Goal: Browse casually: Explore the website without a specific task or goal

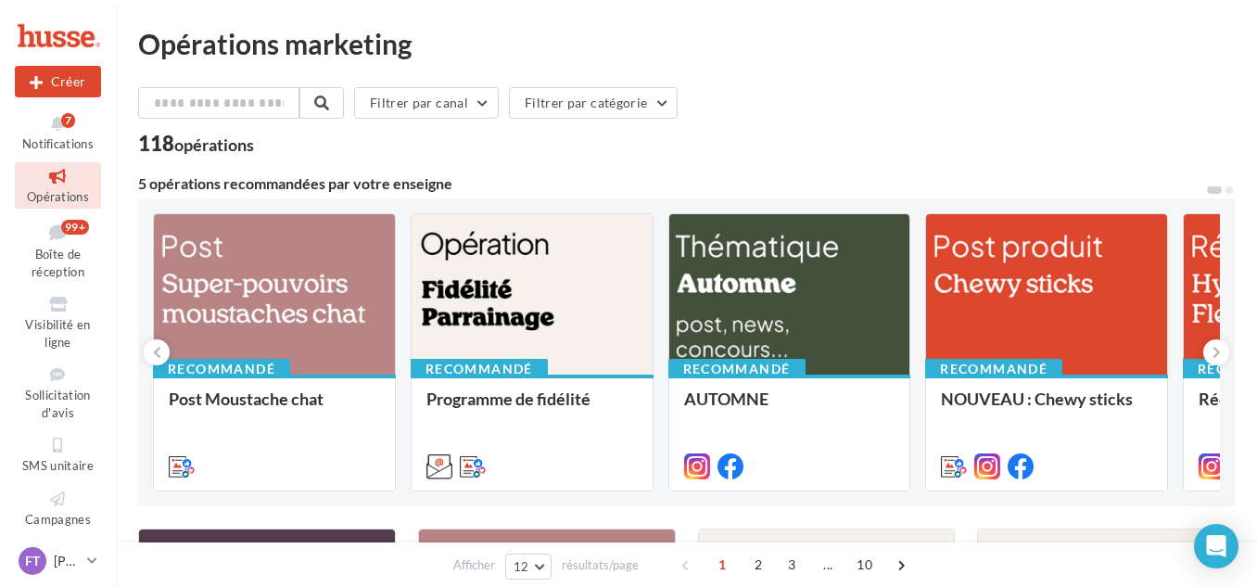
click at [403, 324] on div "Recommandé Post Moustache chat A partager sur vos réseaux sociaux. Recommandé P…" at bounding box center [686, 352] width 1067 height 278
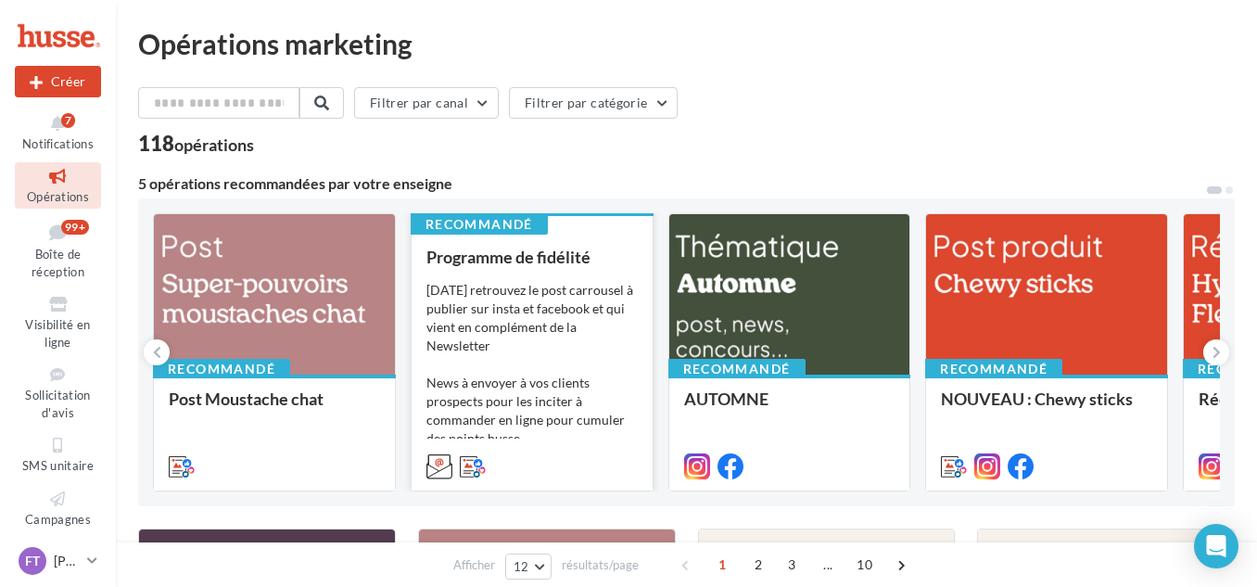
click at [458, 310] on div "[DATE] retrouvez le post carrousel à publier sur insta et facebook et qui vient…" at bounding box center [531, 373] width 211 height 185
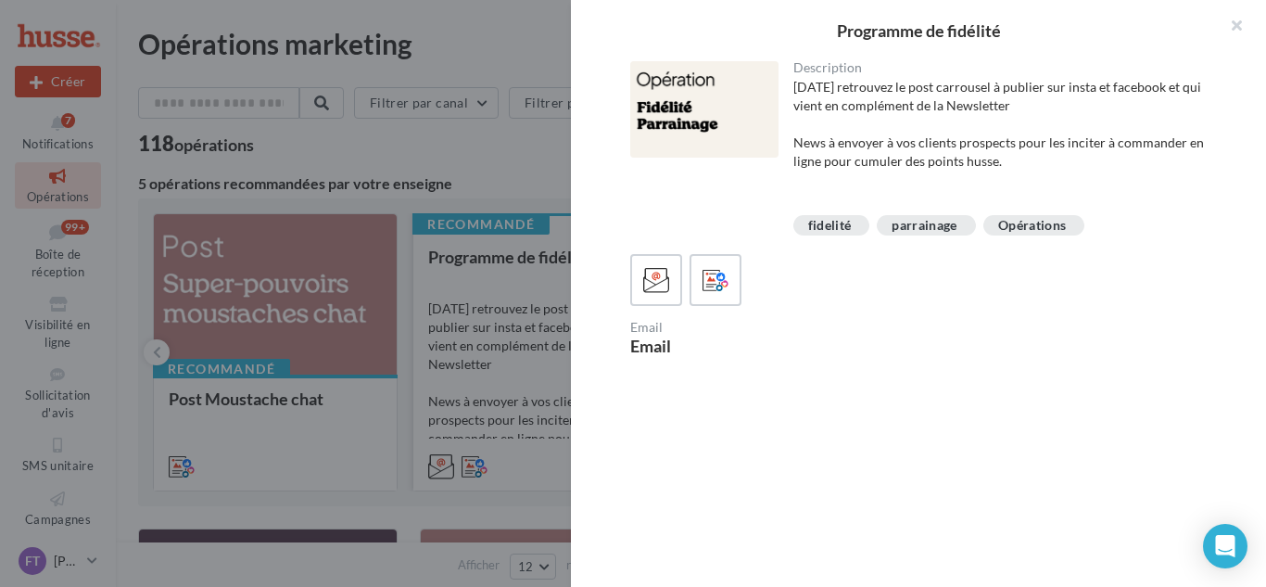
click at [458, 310] on div at bounding box center [633, 293] width 1266 height 587
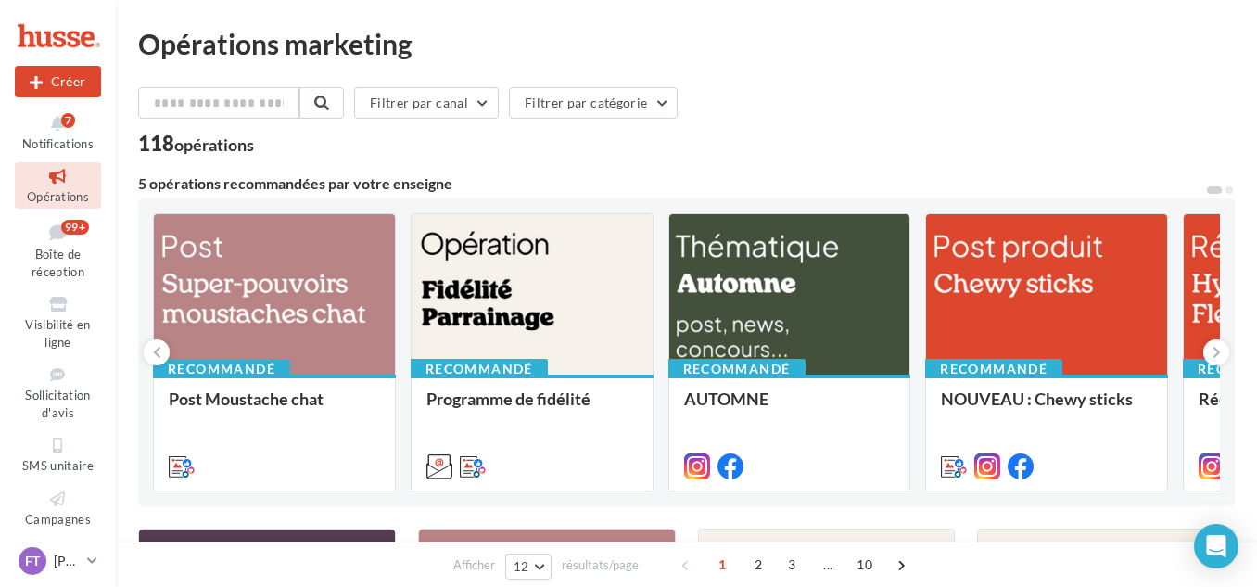
click at [400, 354] on div "Recommandé Post Moustache chat A partager sur vos réseaux sociaux. Recommandé P…" at bounding box center [686, 352] width 1067 height 278
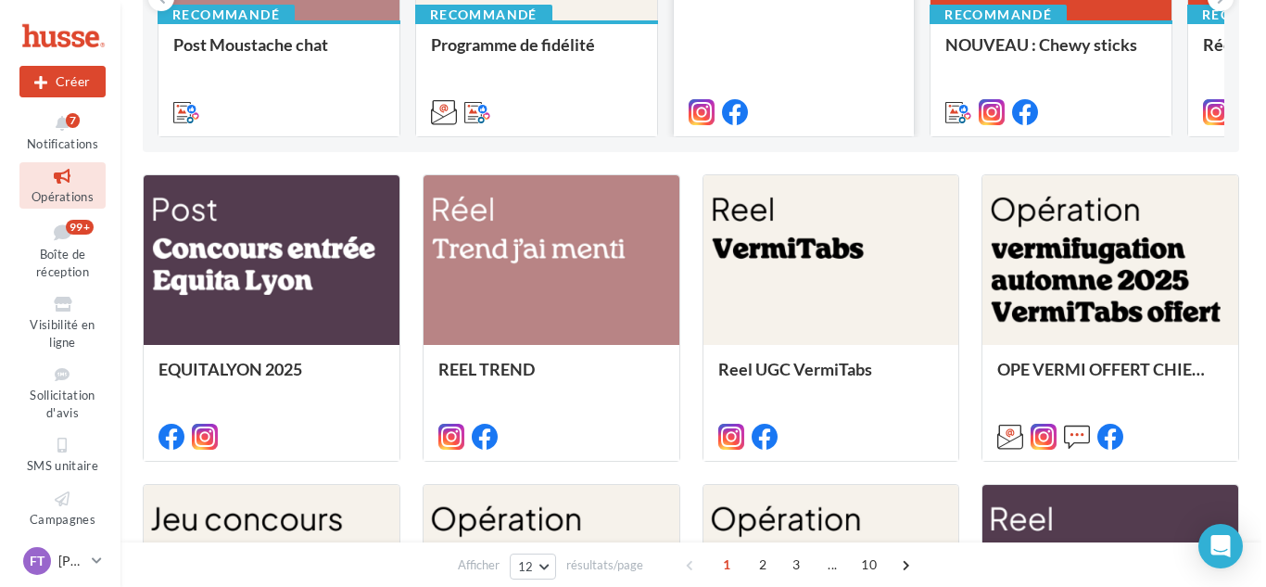
scroll to position [354, 0]
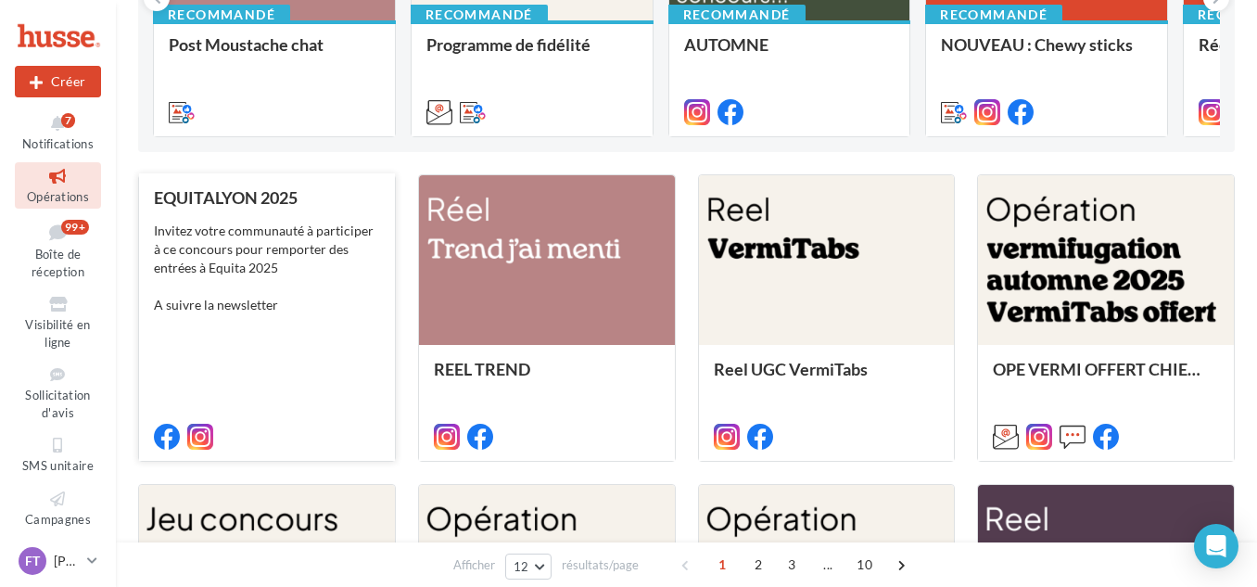
click at [295, 284] on div "Invitez votre communauté à participer à ce concours pour remporter des entrées …" at bounding box center [267, 268] width 226 height 93
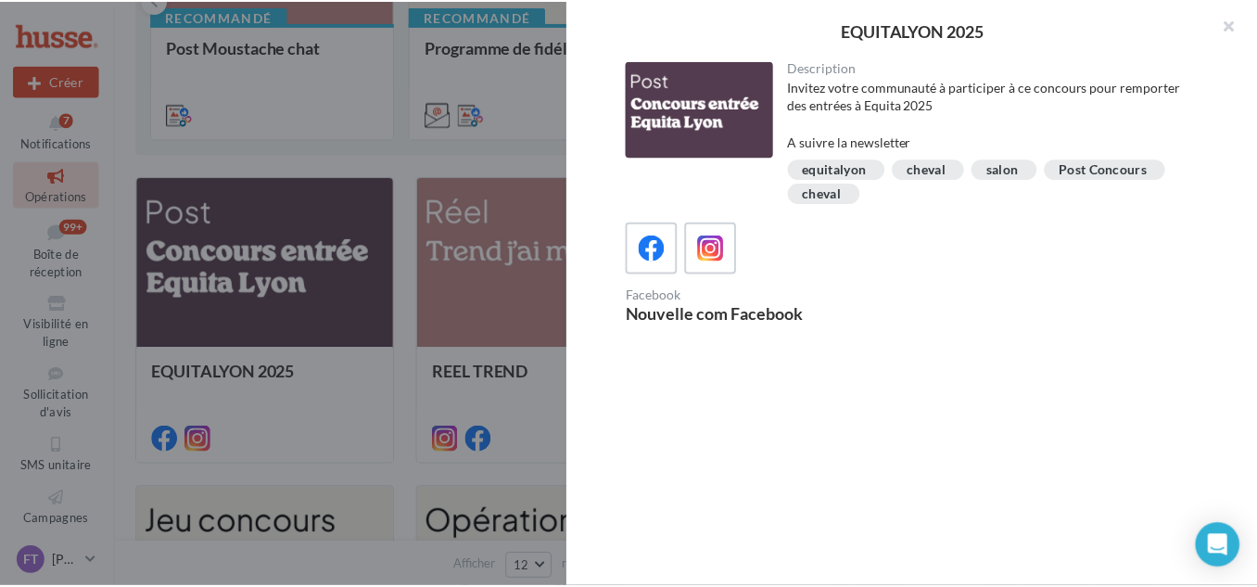
scroll to position [350, 0]
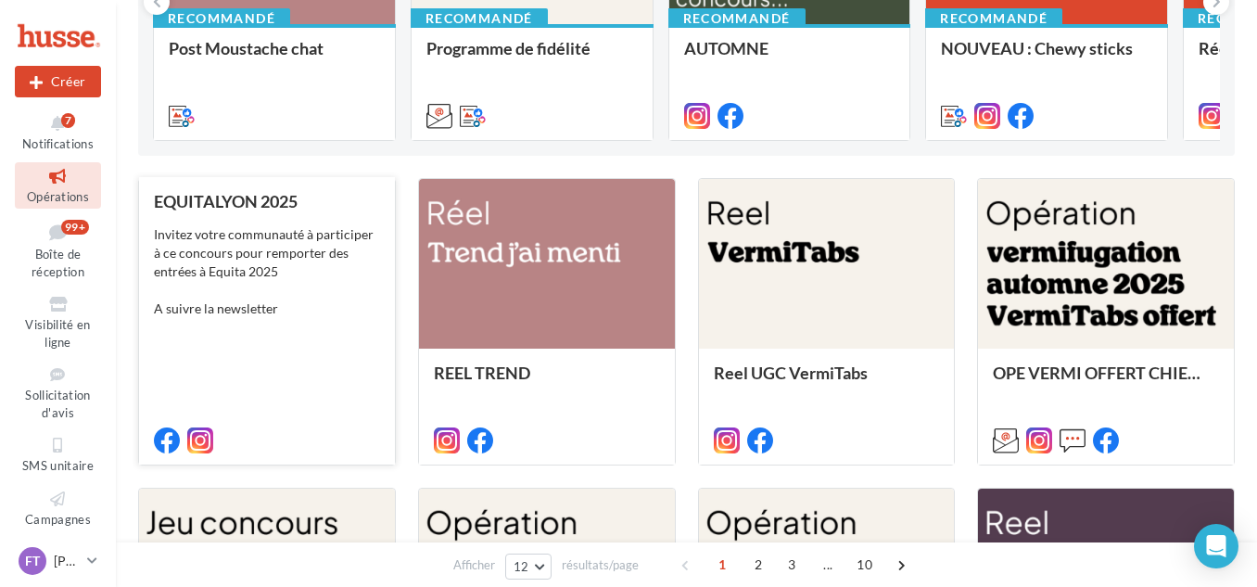
click at [219, 377] on div "EQUITALYON 2025 Invitez votre communauté à participer à ce concours pour rempor…" at bounding box center [267, 320] width 226 height 256
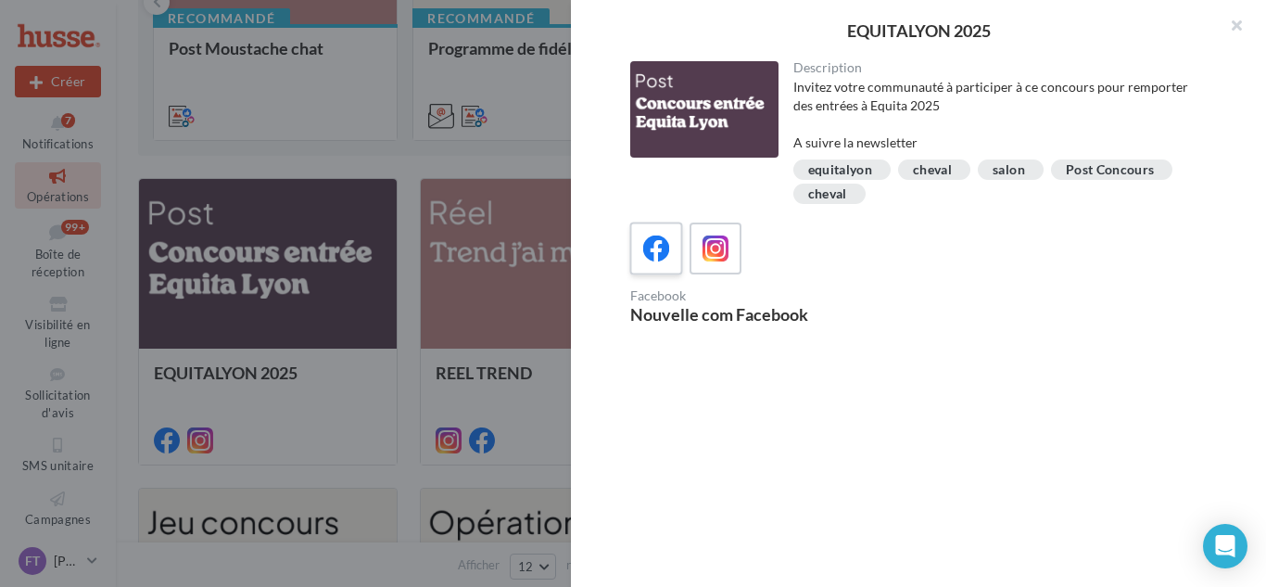
click at [647, 250] on icon at bounding box center [656, 248] width 27 height 27
click at [721, 113] on div at bounding box center [704, 109] width 148 height 96
click at [974, 262] on div at bounding box center [925, 248] width 591 height 52
click at [722, 254] on icon at bounding box center [716, 248] width 27 height 27
click at [875, 391] on div "Description Invitez votre communauté à participer à ce concours pour remporter …" at bounding box center [926, 294] width 710 height 466
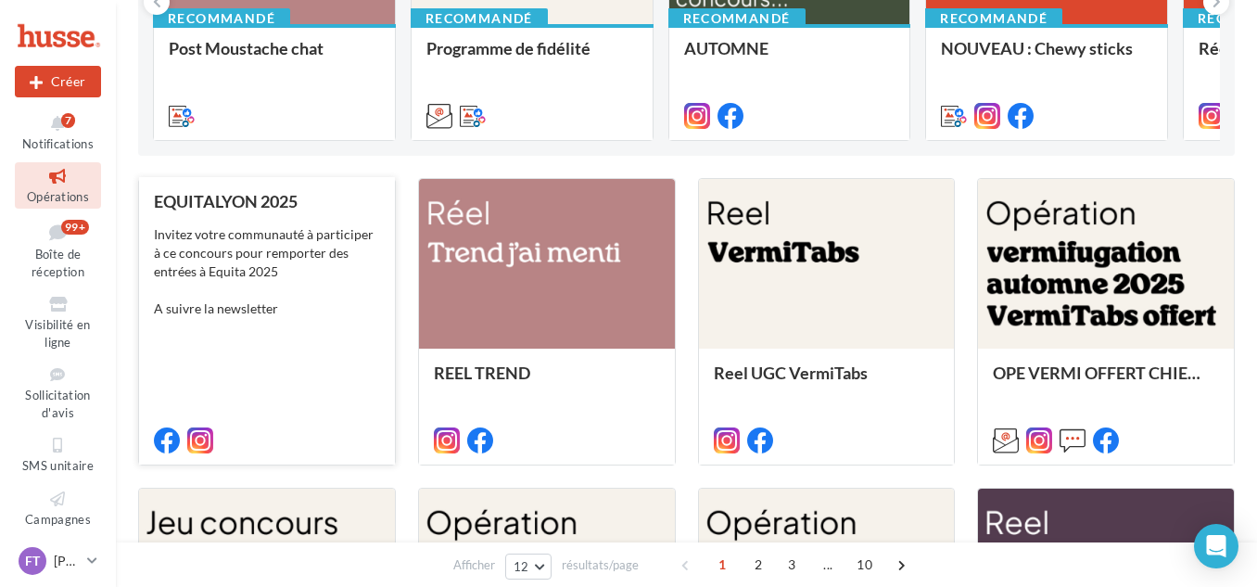
click at [200, 432] on icon at bounding box center [200, 440] width 26 height 26
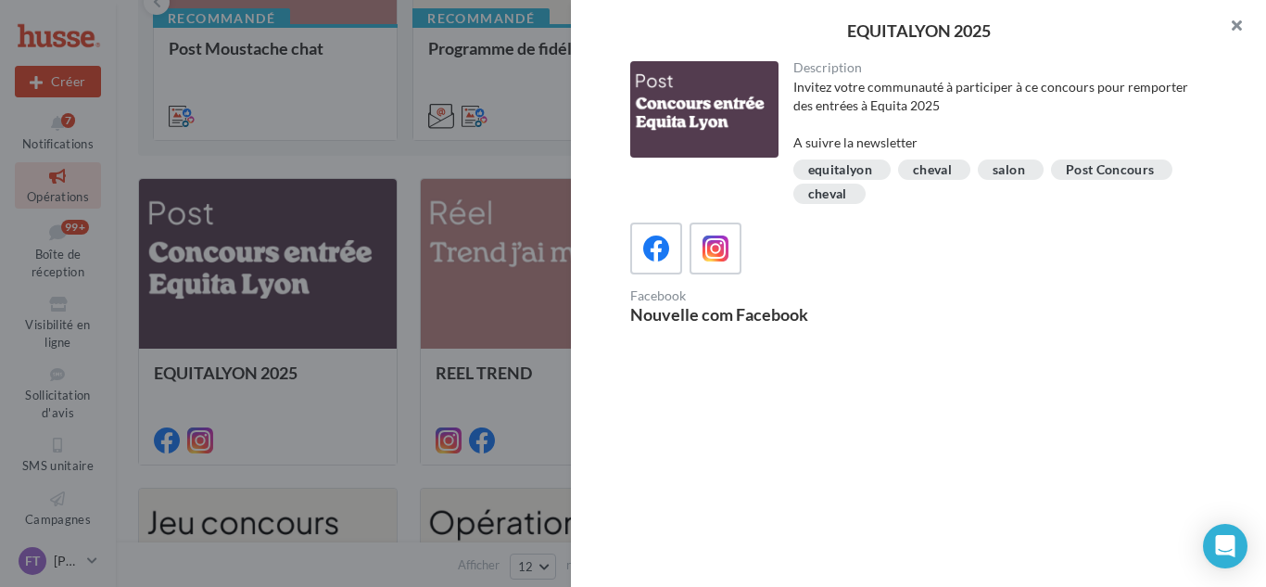
click at [1229, 32] on button "button" at bounding box center [1229, 28] width 74 height 56
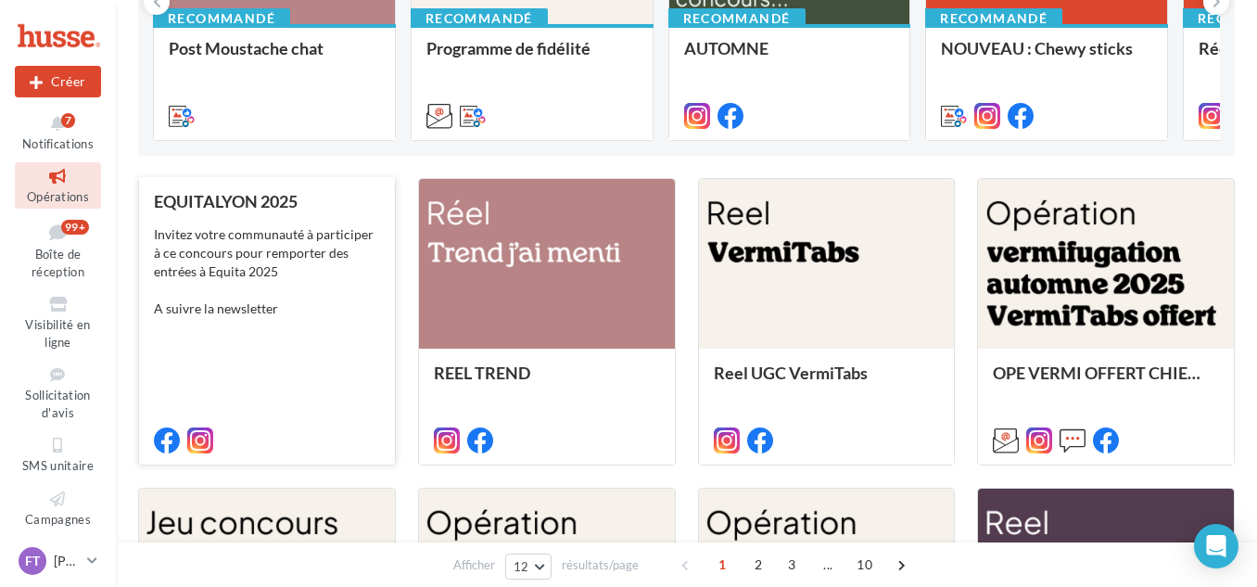
click at [314, 261] on div "Invitez votre communauté à participer à ce concours pour remporter des entrées …" at bounding box center [267, 271] width 226 height 93
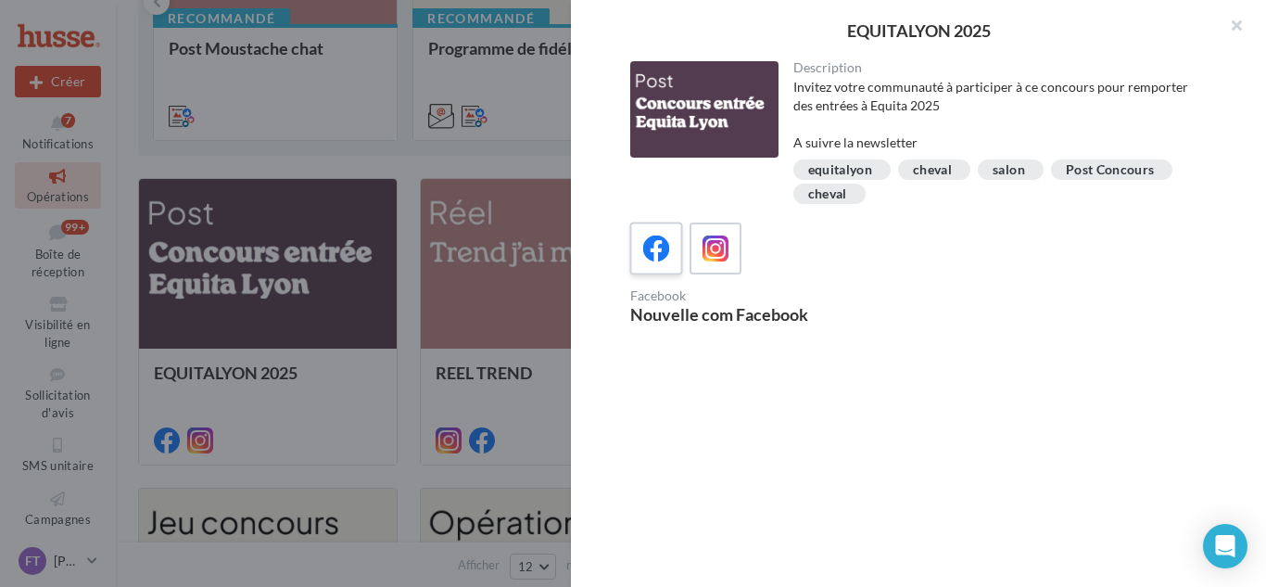
click at [655, 234] on div at bounding box center [657, 249] width 34 height 34
click at [717, 315] on div "Nouvelle com Facebook" at bounding box center [774, 314] width 288 height 17
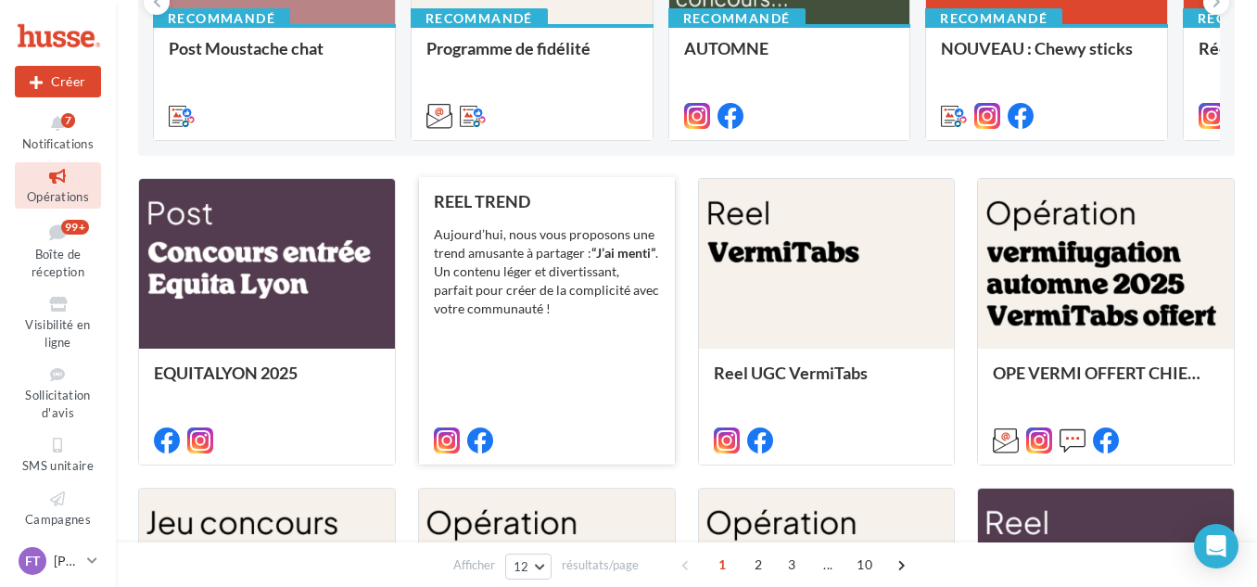
click at [547, 278] on div "[DATE], nous vous proposons une trend amusante à partager : “J’ai menti” . Un c…" at bounding box center [547, 271] width 226 height 93
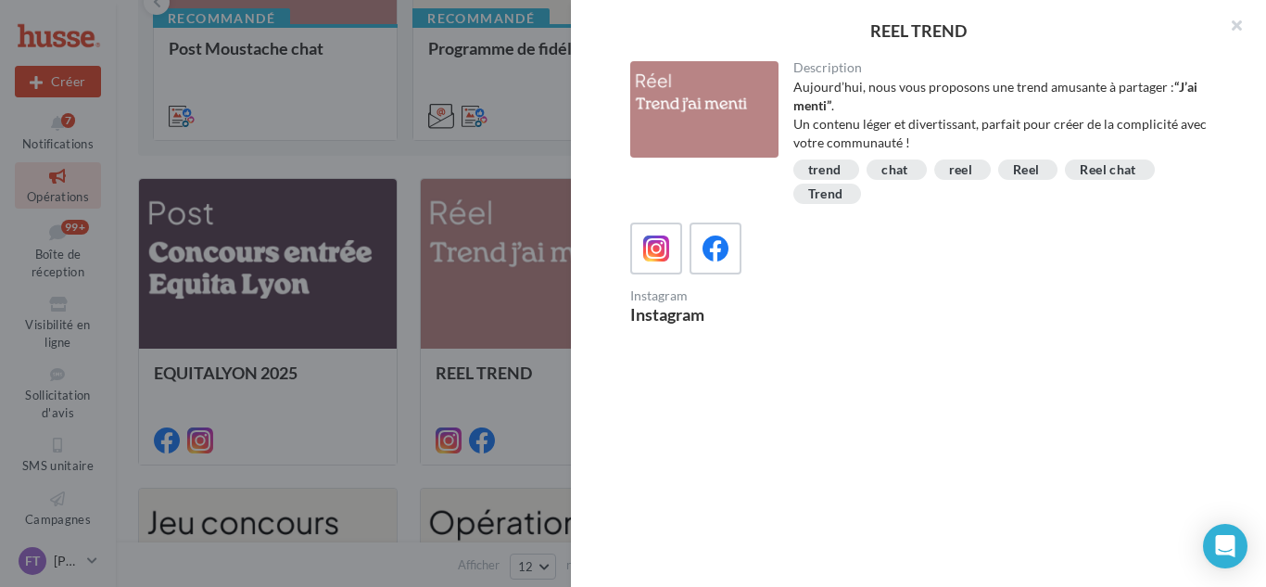
click at [837, 302] on div "Instagram Instagram" at bounding box center [781, 305] width 303 height 33
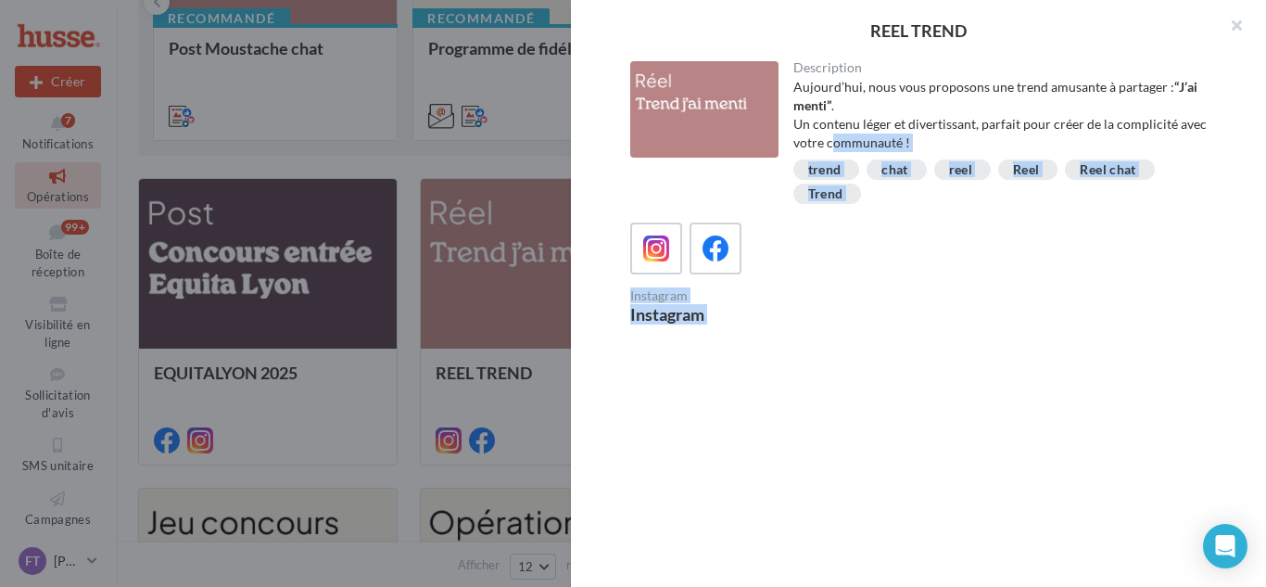
drag, startPoint x: 837, startPoint y: 302, endPoint x: 888, endPoint y: 142, distance: 168.3
click at [888, 142] on div "Description [DATE], nous vous proposons une trend amusante à partager : “J’ai m…" at bounding box center [926, 294] width 710 height 466
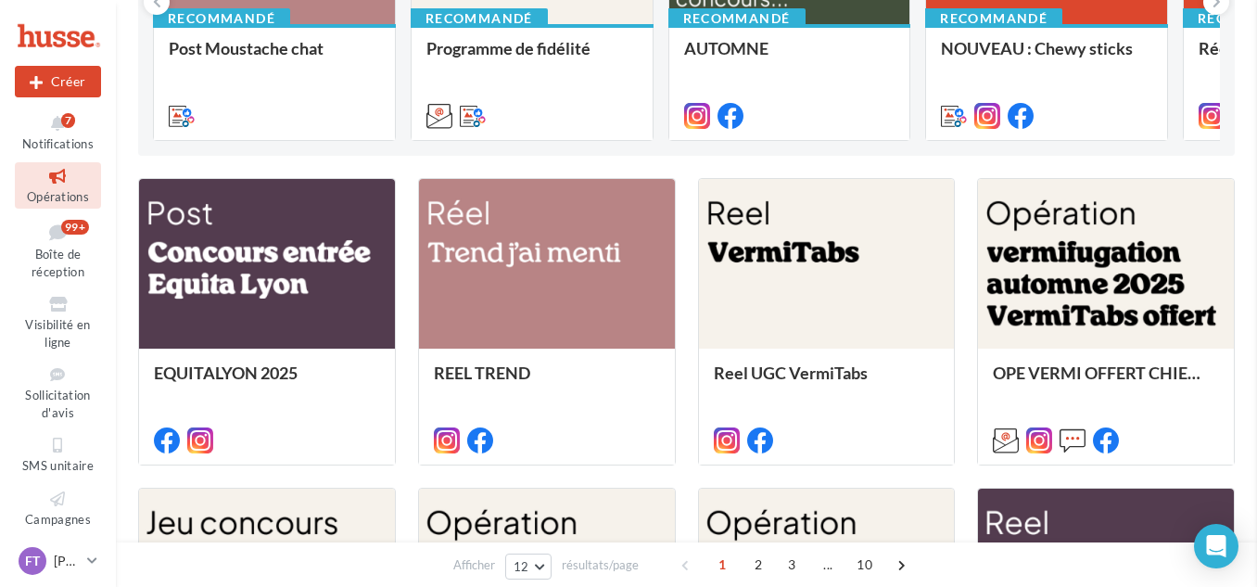
click at [765, 274] on div at bounding box center [827, 264] width 256 height 171
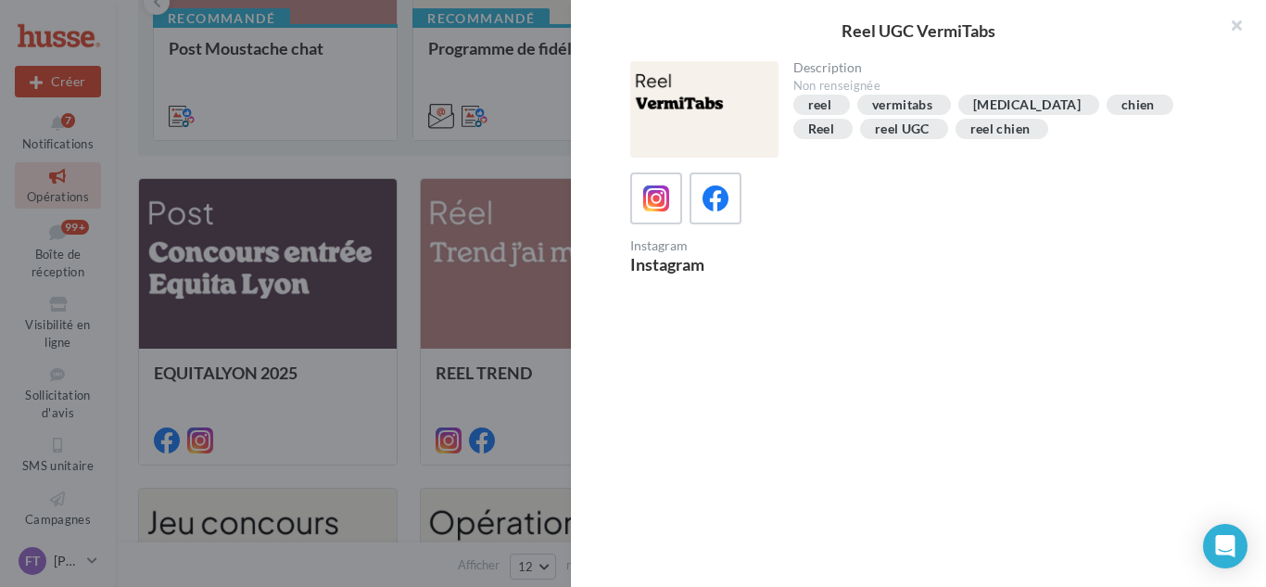
click at [870, 291] on div "Description Non renseignée reel vermitabs [MEDICAL_DATA] chien Reel reel UGC re…" at bounding box center [926, 294] width 710 height 466
click at [1238, 28] on button "button" at bounding box center [1229, 28] width 74 height 56
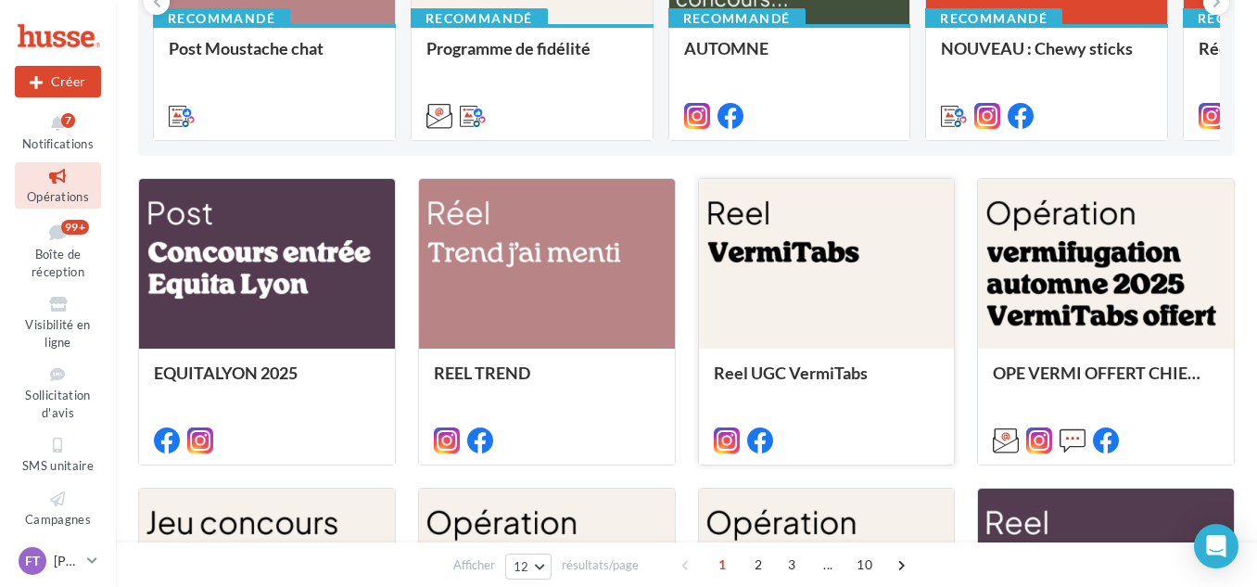
scroll to position [0, 0]
